Goal: Task Accomplishment & Management: Use online tool/utility

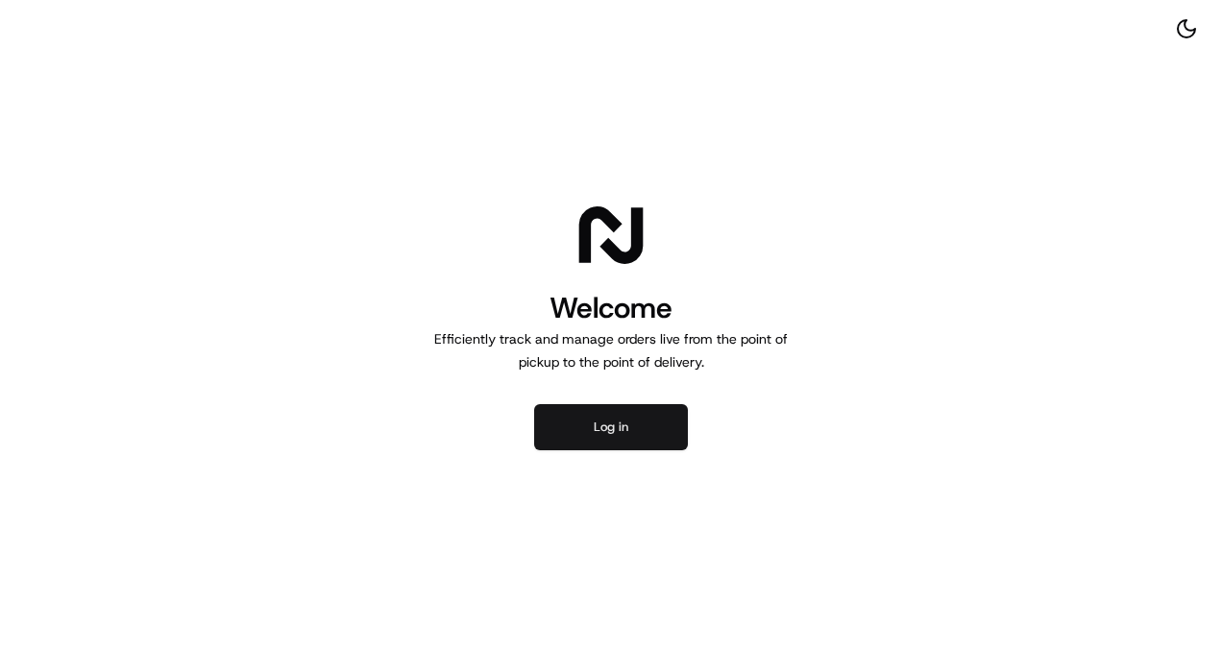
click at [578, 415] on button "Log in" at bounding box center [611, 427] width 154 height 46
